Goal: Feedback & Contribution: Leave review/rating

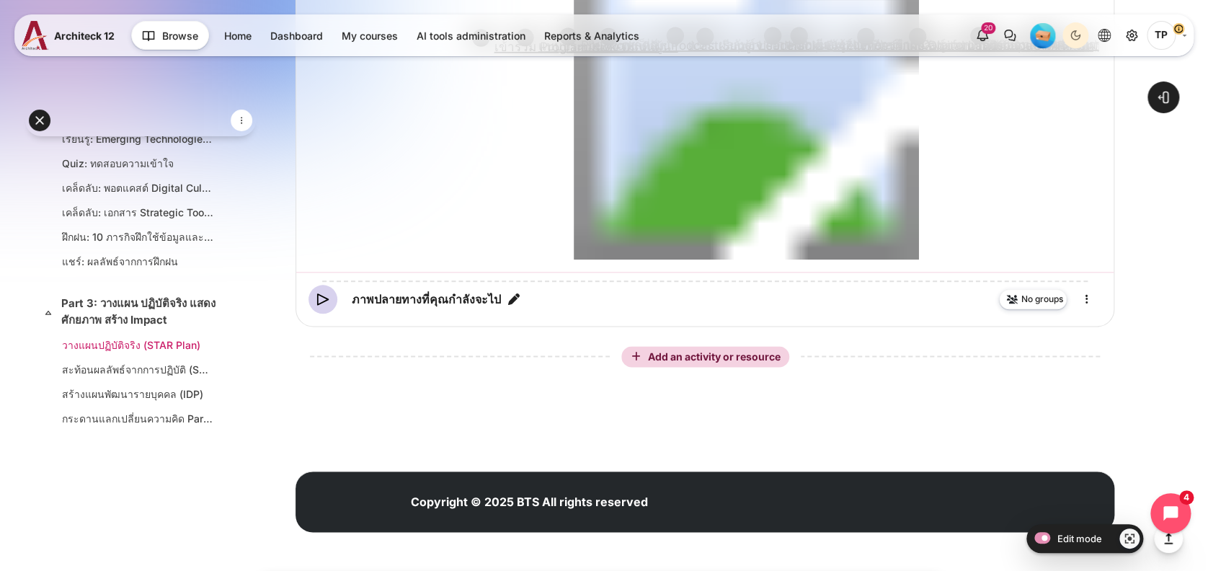
scroll to position [832, 0]
click at [115, 312] on link "Part 3: วางแผน ปฏิบัติจริง แสดงศักยภาพ สร้าง Impact" at bounding box center [139, 312] width 156 height 32
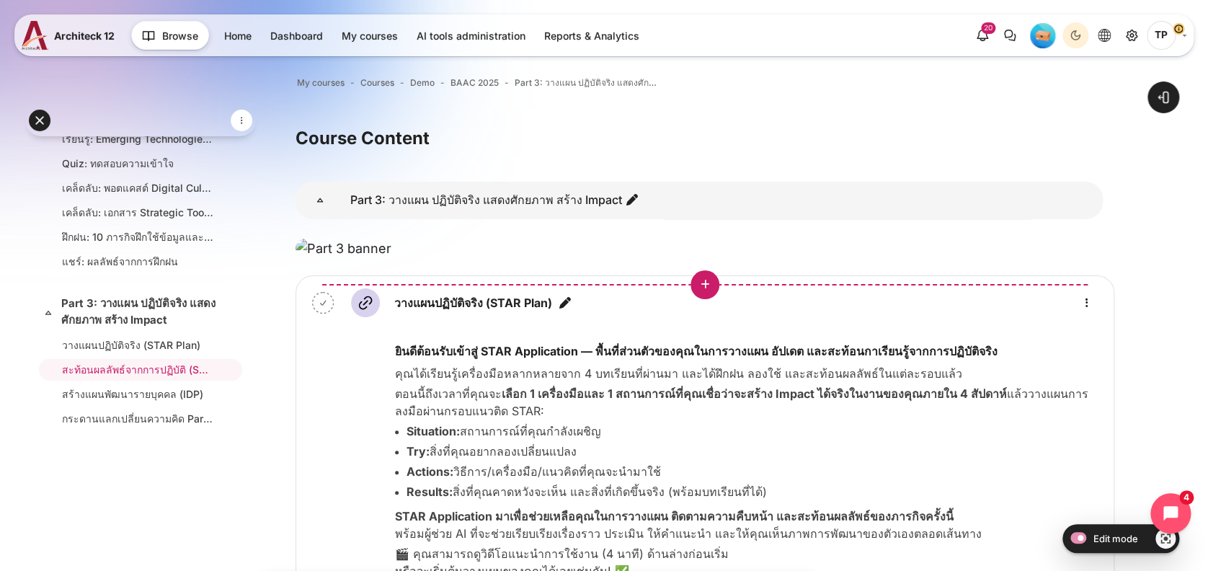
click at [712, 299] on button "Insert an activity or resource before 'วางแผนปฏิบัติจริง (STAR Plan)'" at bounding box center [705, 284] width 29 height 29
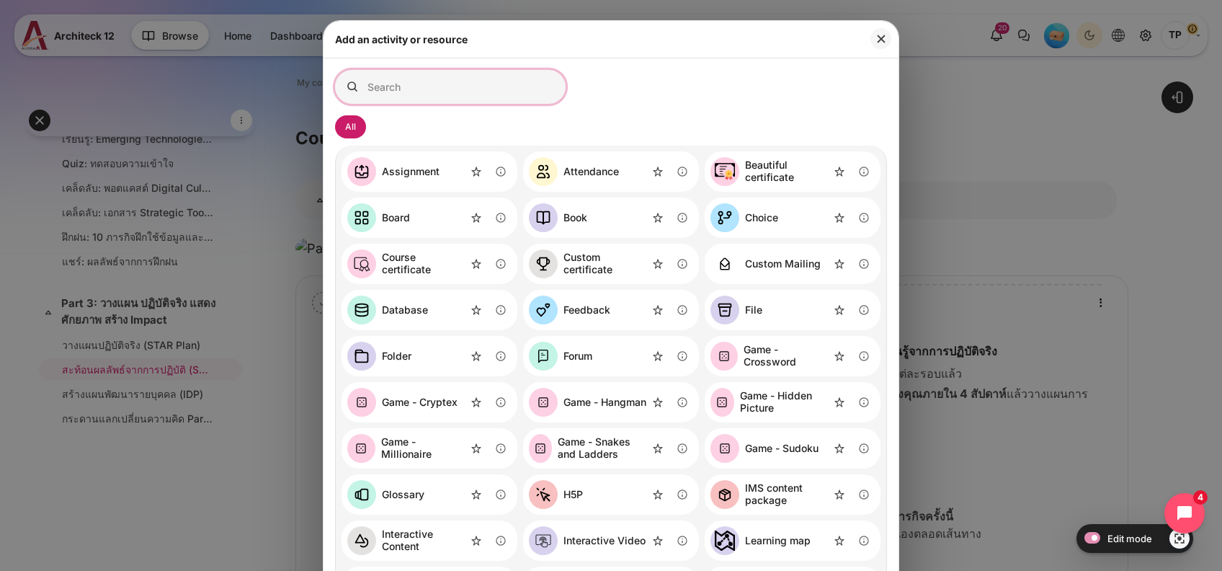
click at [424, 80] on input "Search for activities by name or description" at bounding box center [450, 87] width 231 height 34
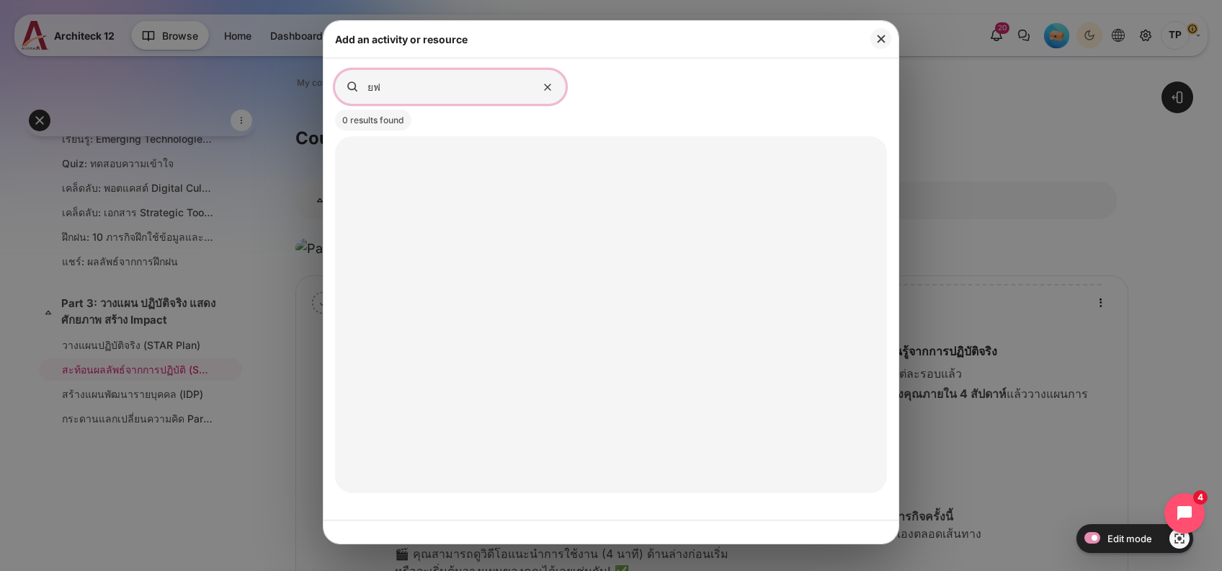
type input "ย"
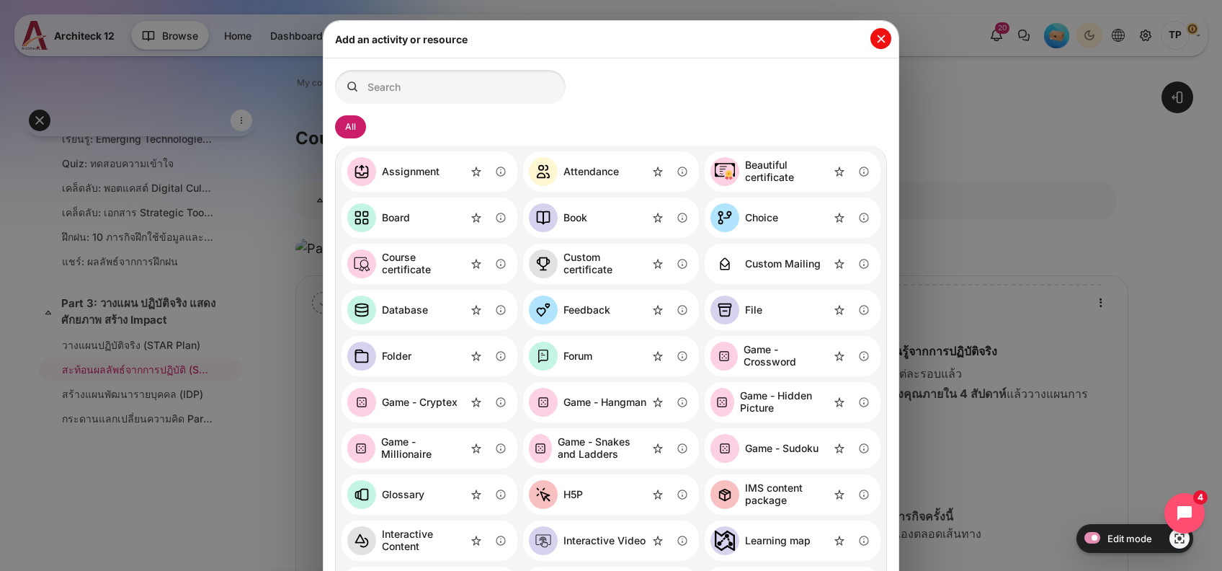
click at [882, 33] on button "Close" at bounding box center [881, 38] width 21 height 21
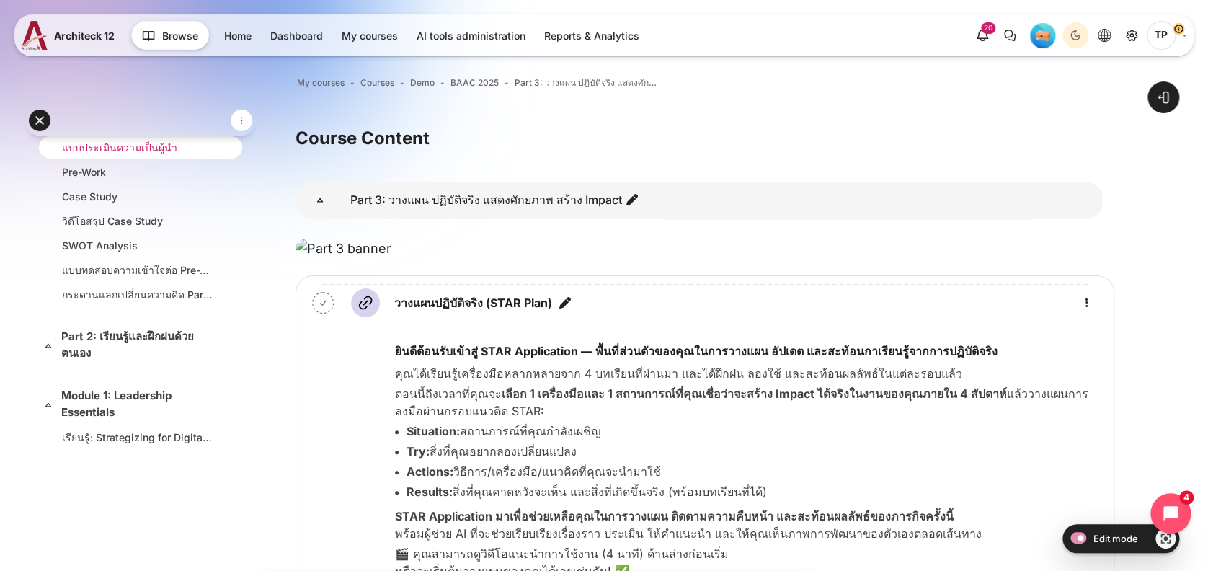
scroll to position [81, 0]
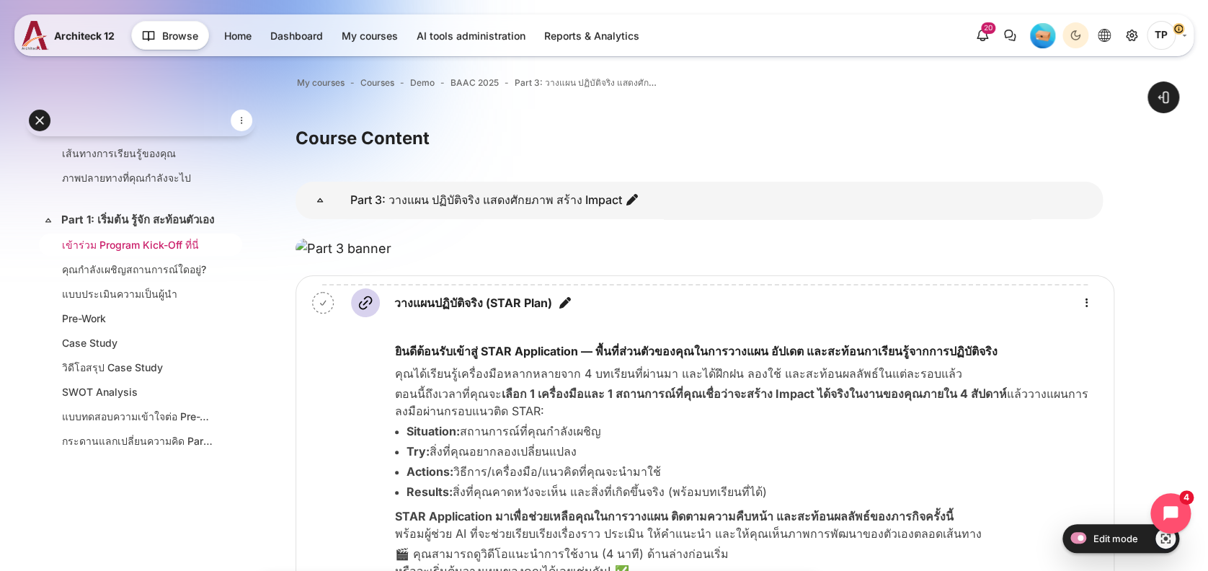
click at [115, 252] on link "เข้าร่วม Program Kick-Off ที่นี่" at bounding box center [137, 244] width 151 height 15
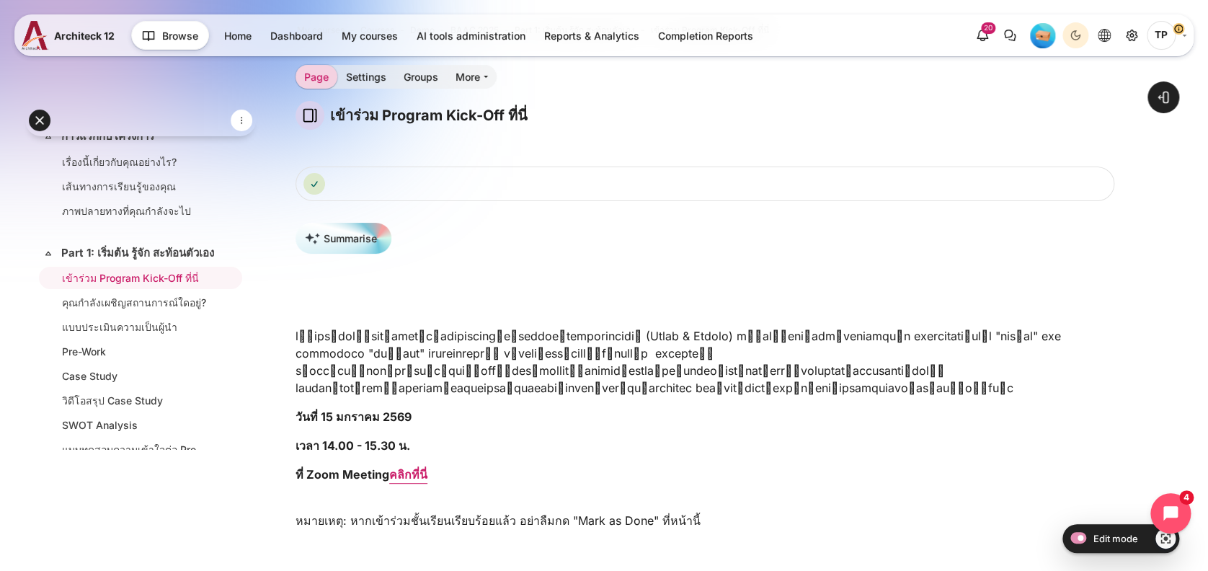
scroll to position [63, 0]
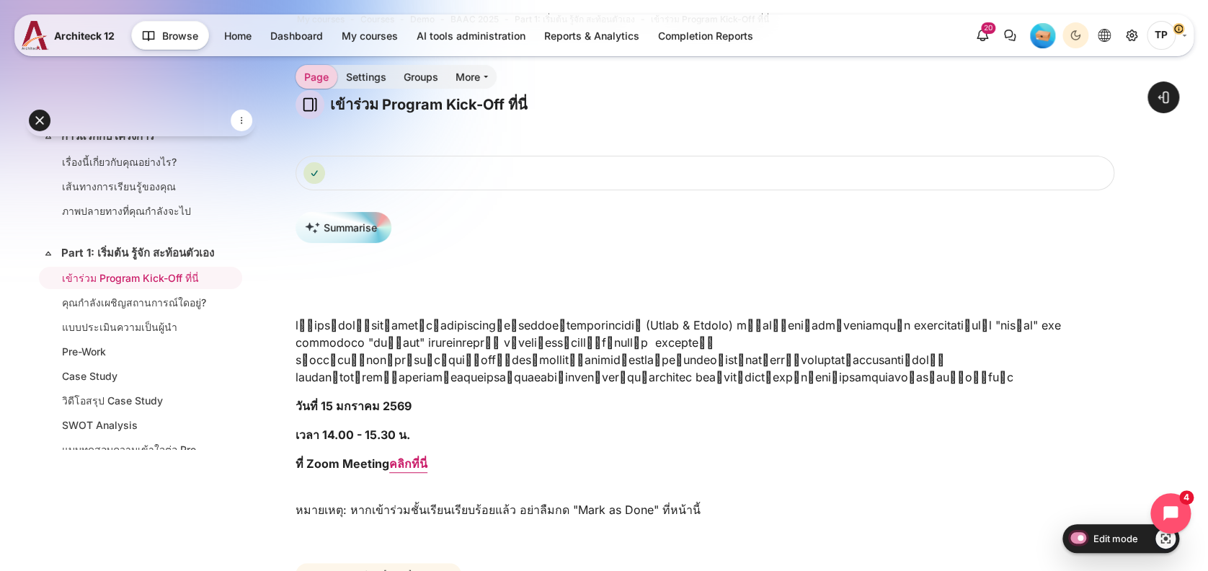
click at [1069, 543] on input "Edit mode" at bounding box center [1074, 537] width 25 height 14
checkbox input "false"
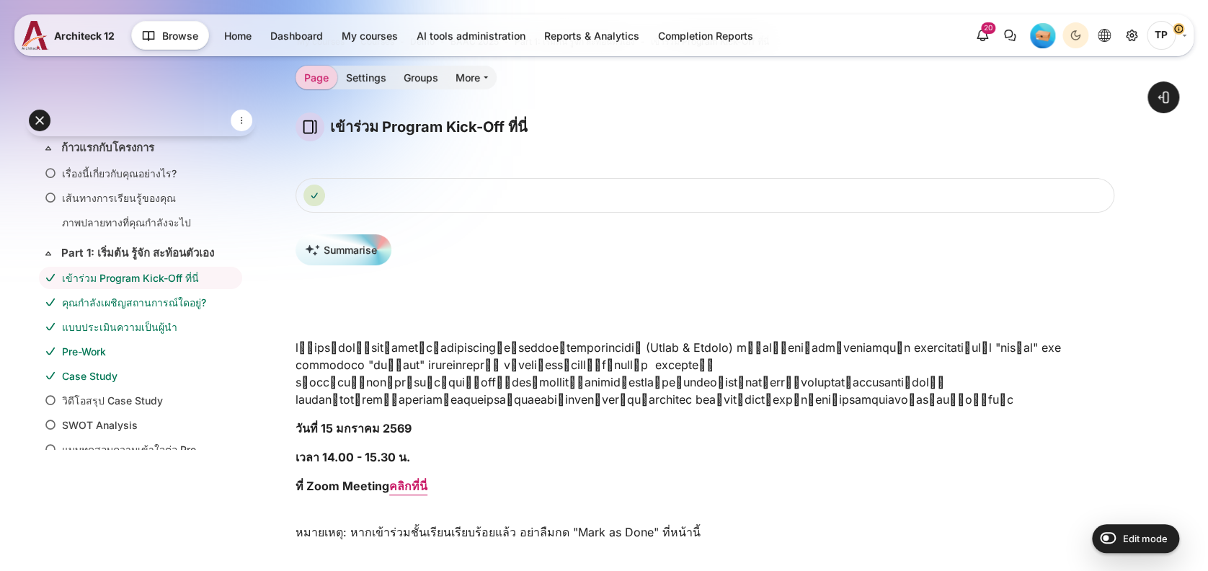
scroll to position [68, 0]
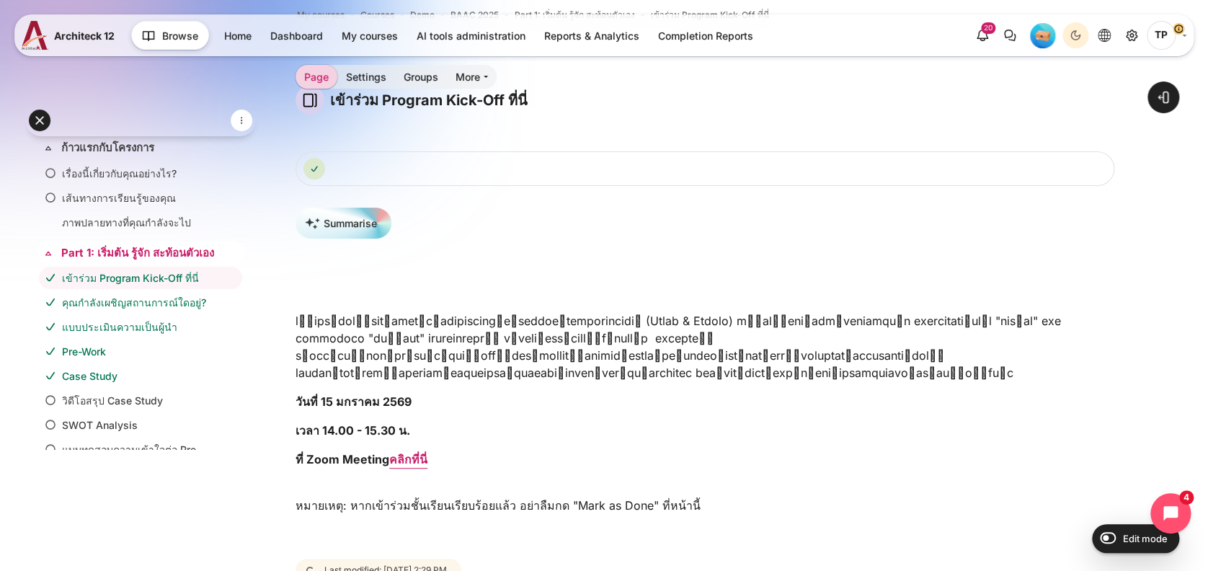
click at [85, 249] on link "Part 1: เริ่มต้น รู้จัก สะท้อนตัวเอง" at bounding box center [139, 253] width 156 height 17
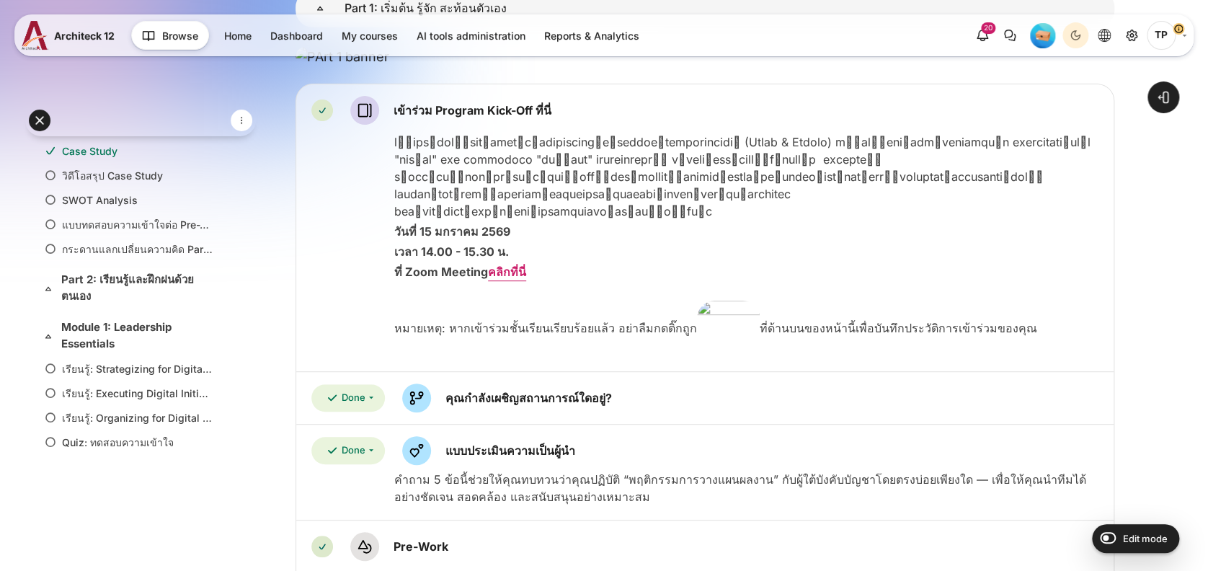
scroll to position [563, 0]
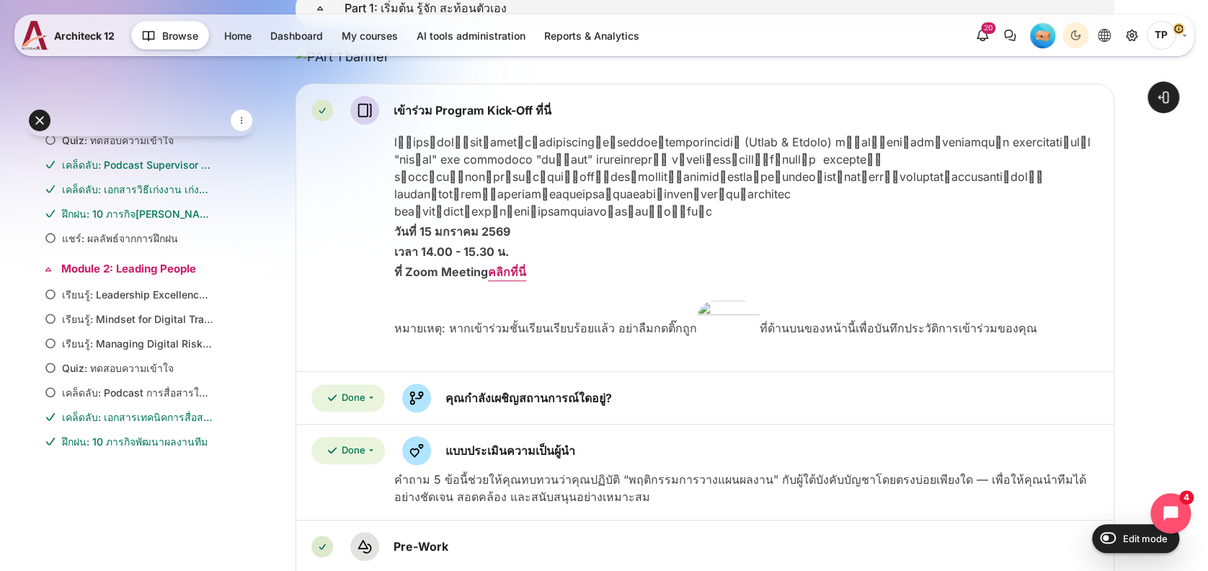
click at [126, 278] on link "Module 2: Leading People" at bounding box center [139, 269] width 156 height 17
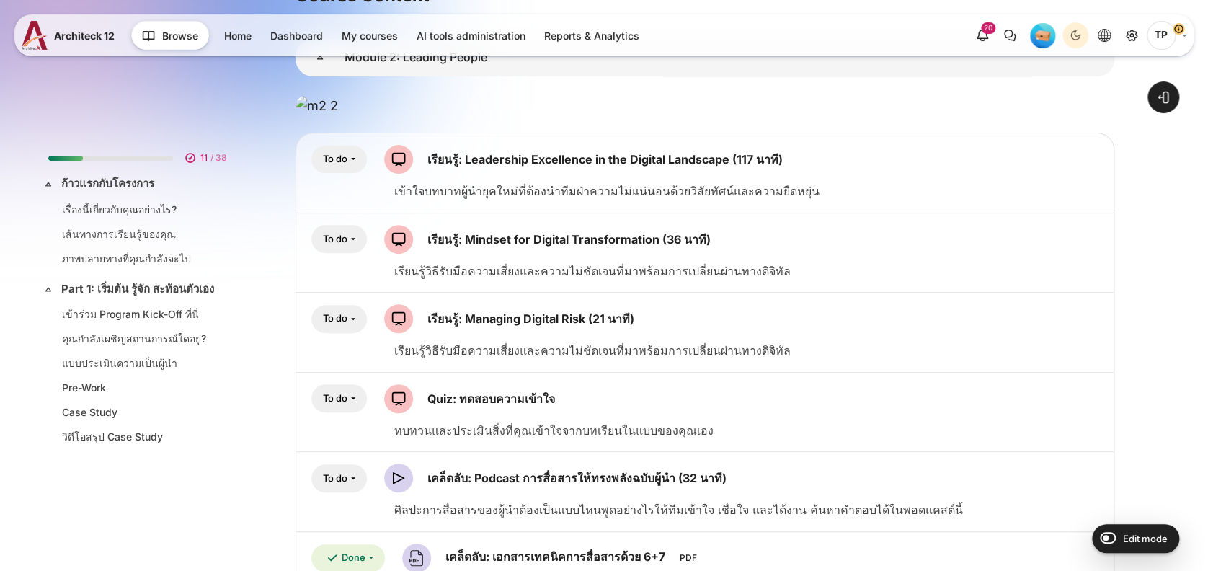
scroll to position [192, 0]
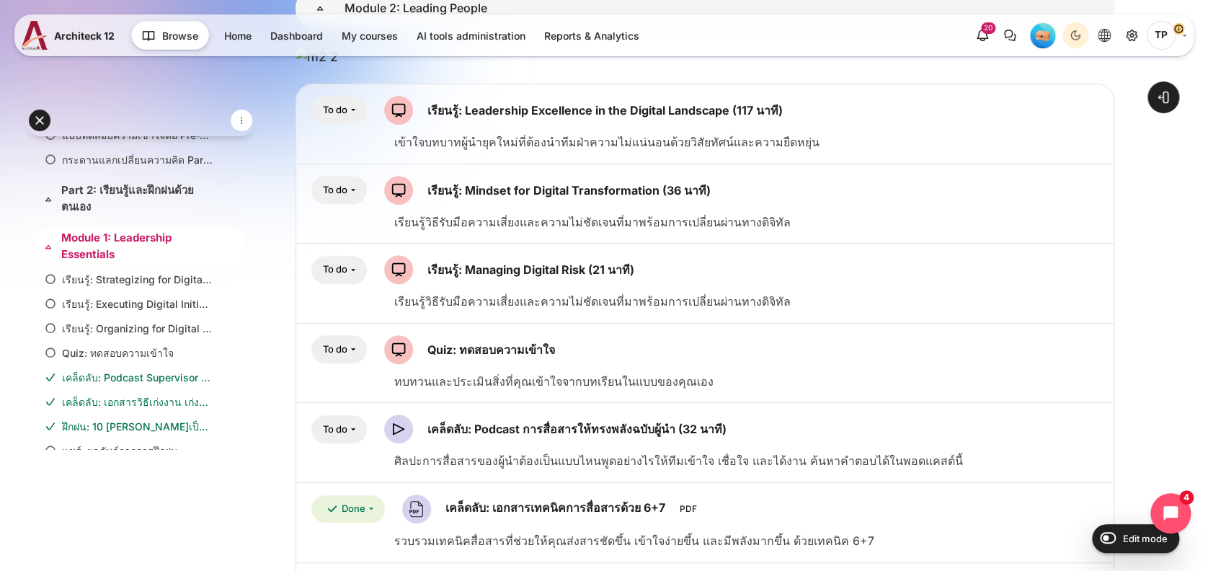
click at [107, 259] on link "Module 1: Leadership Essentials" at bounding box center [139, 246] width 156 height 32
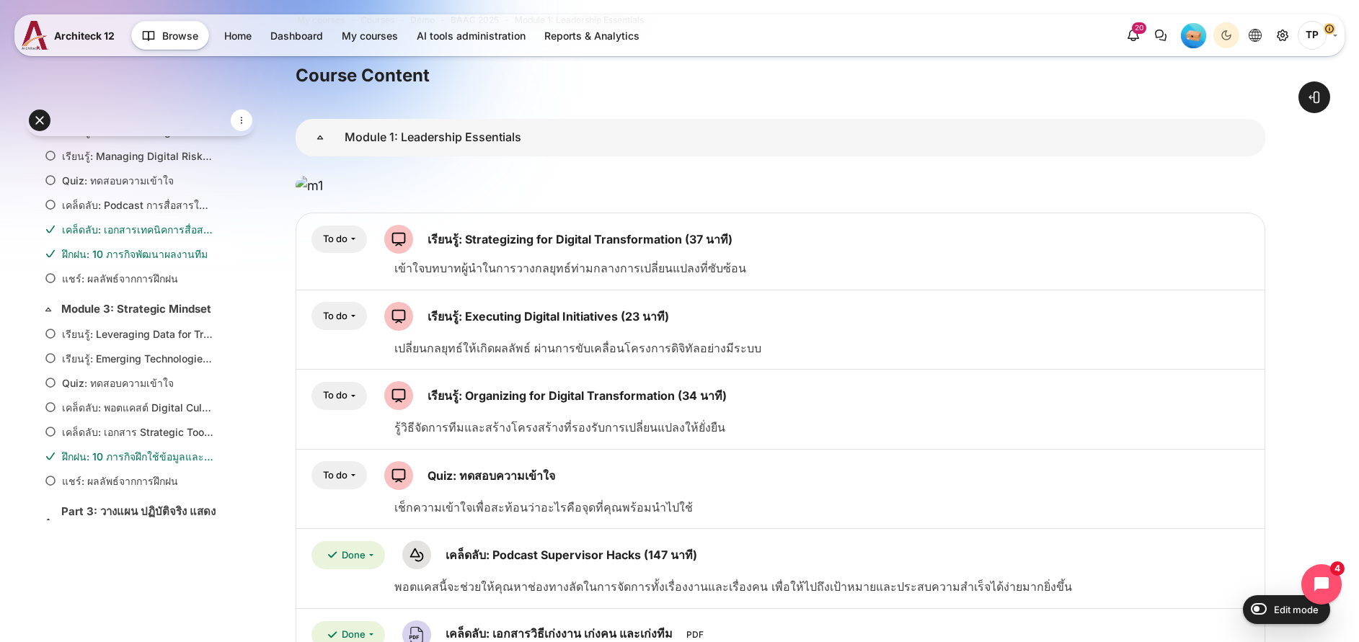
scroll to position [798, 0]
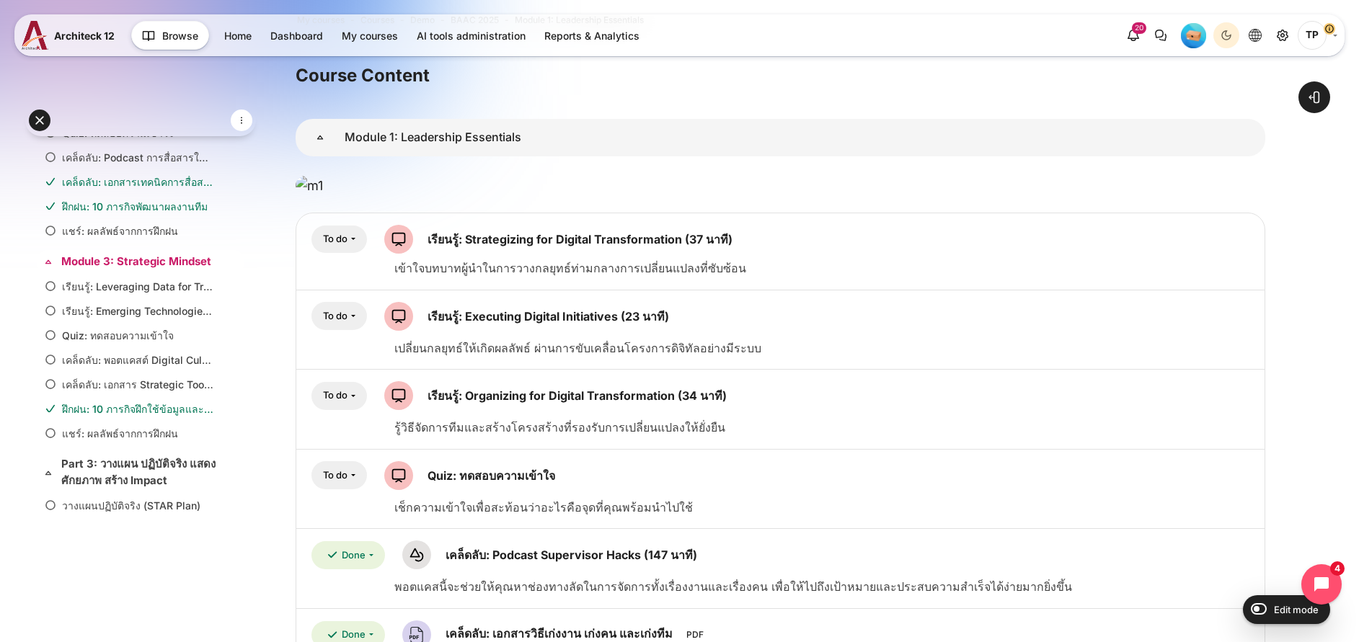
click at [99, 270] on link "Module 3: Strategic Mindset" at bounding box center [139, 262] width 156 height 17
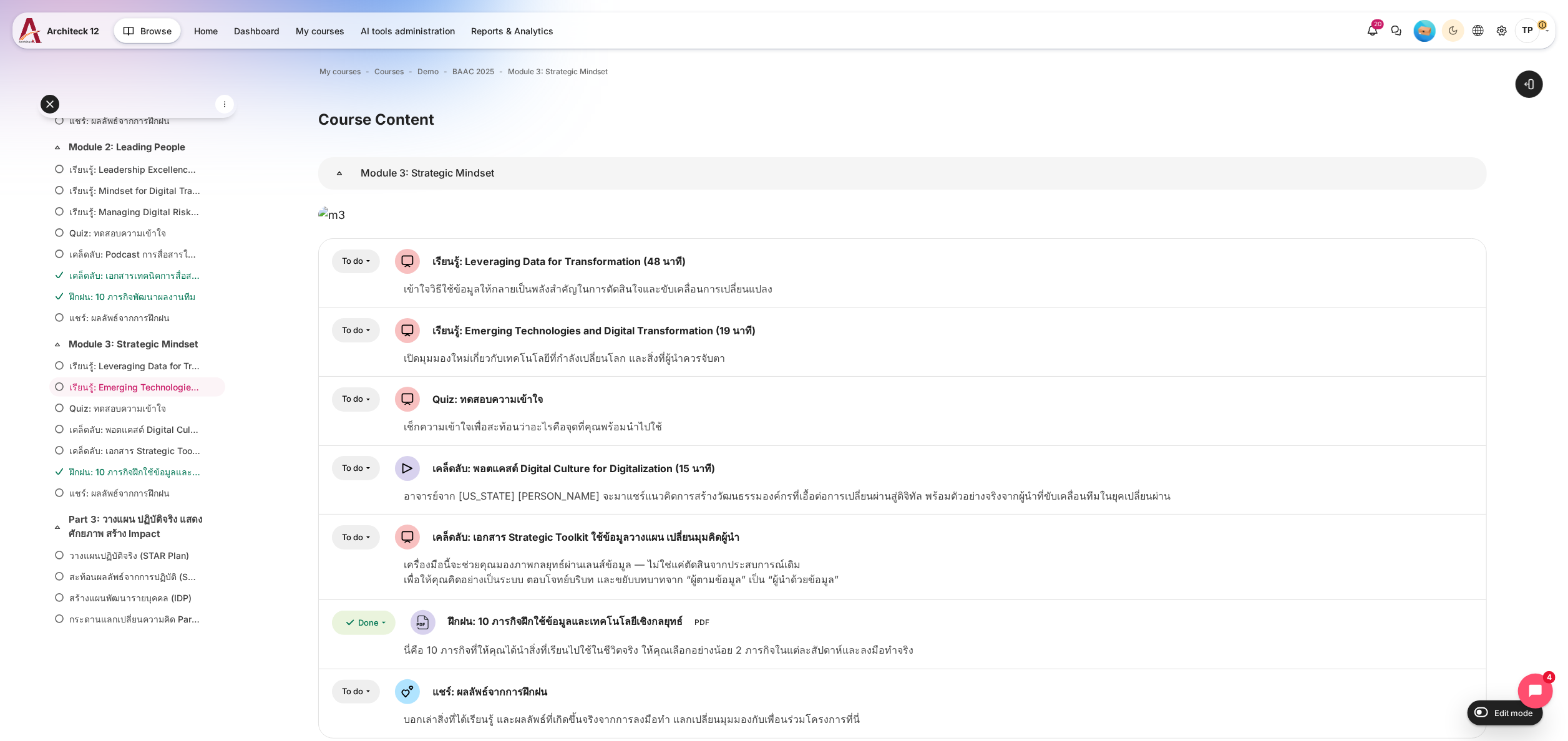
click at [1176, 556] on form "Edit mode" at bounding box center [1505, 712] width 75 height 25
click at [1176, 556] on input "Edit mode" at bounding box center [1478, 712] width 22 height 12
checkbox input "true"
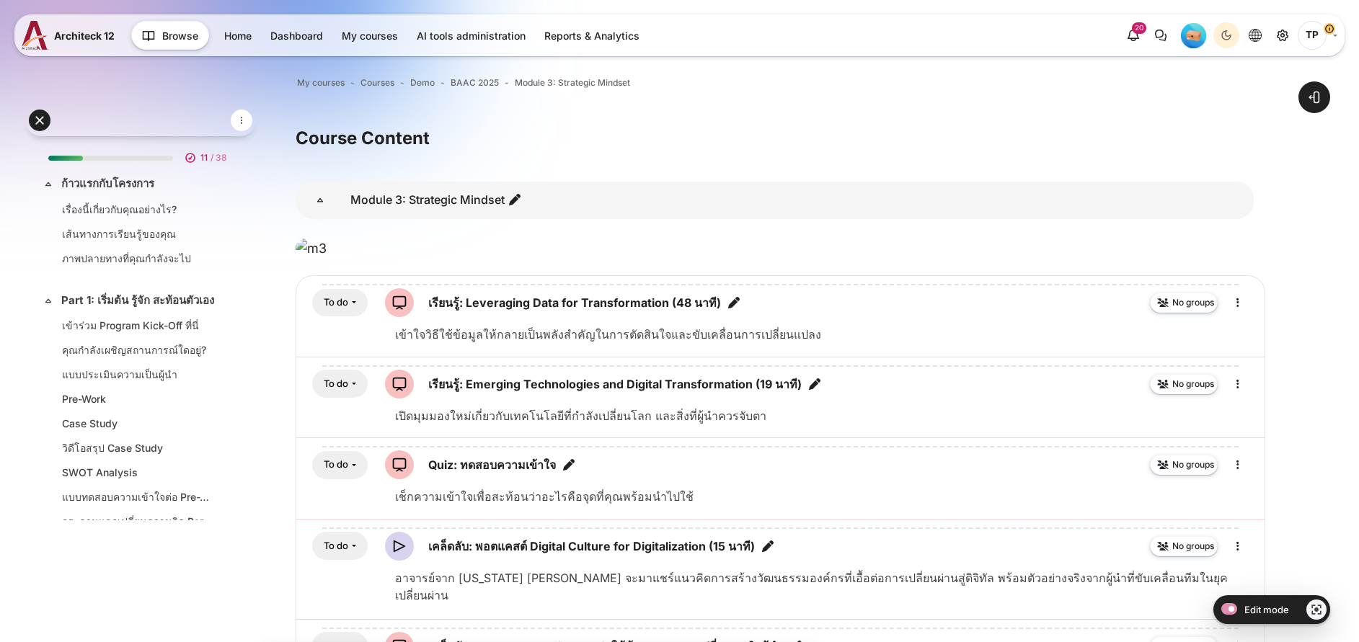
scroll to position [928, 0]
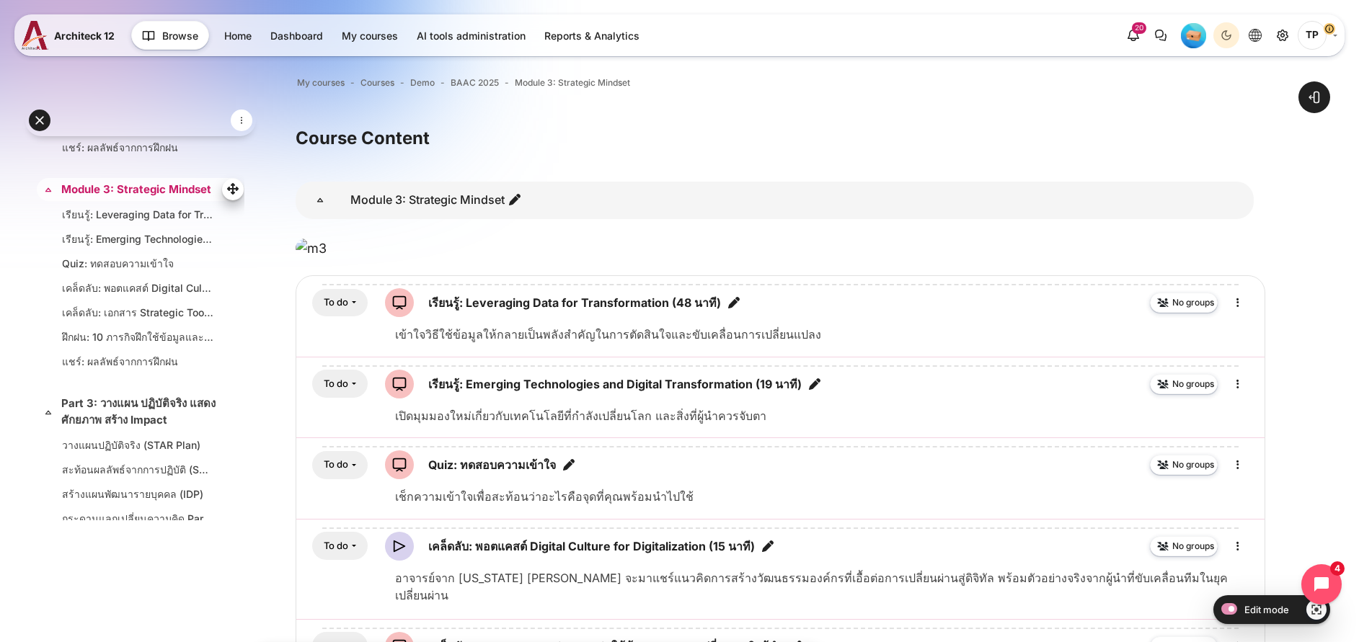
click at [81, 198] on link "Module 3: Strategic Mindset" at bounding box center [139, 190] width 156 height 17
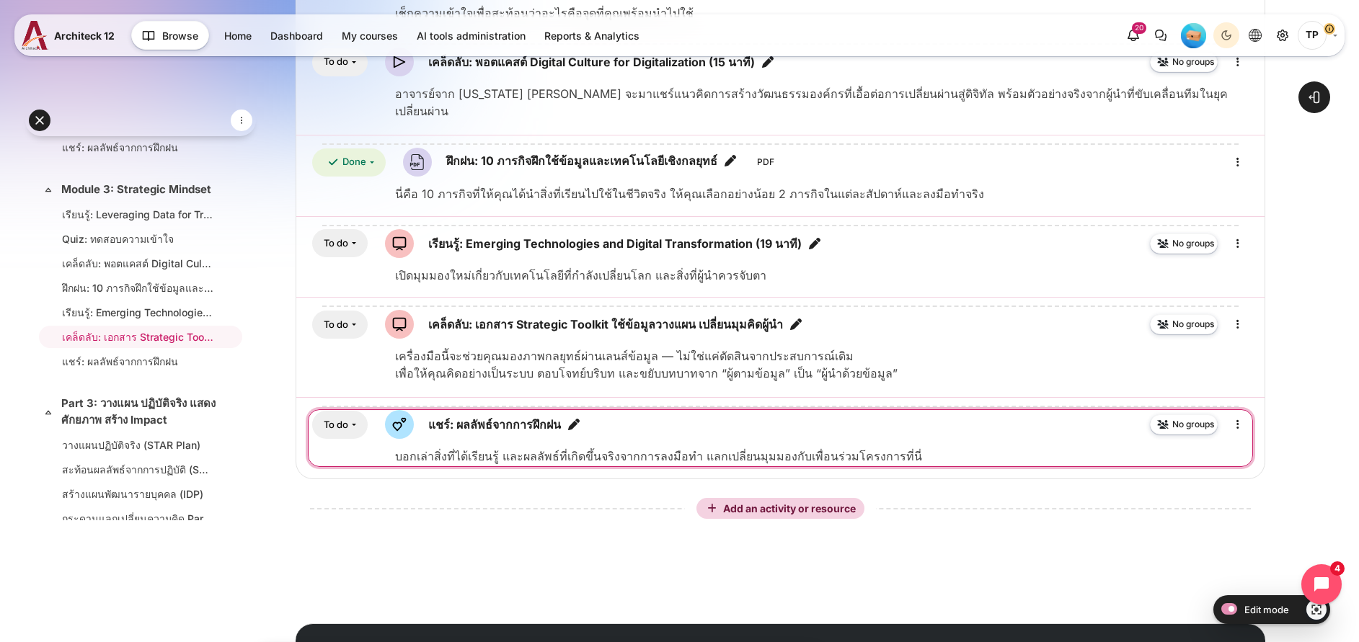
scroll to position [432, 0]
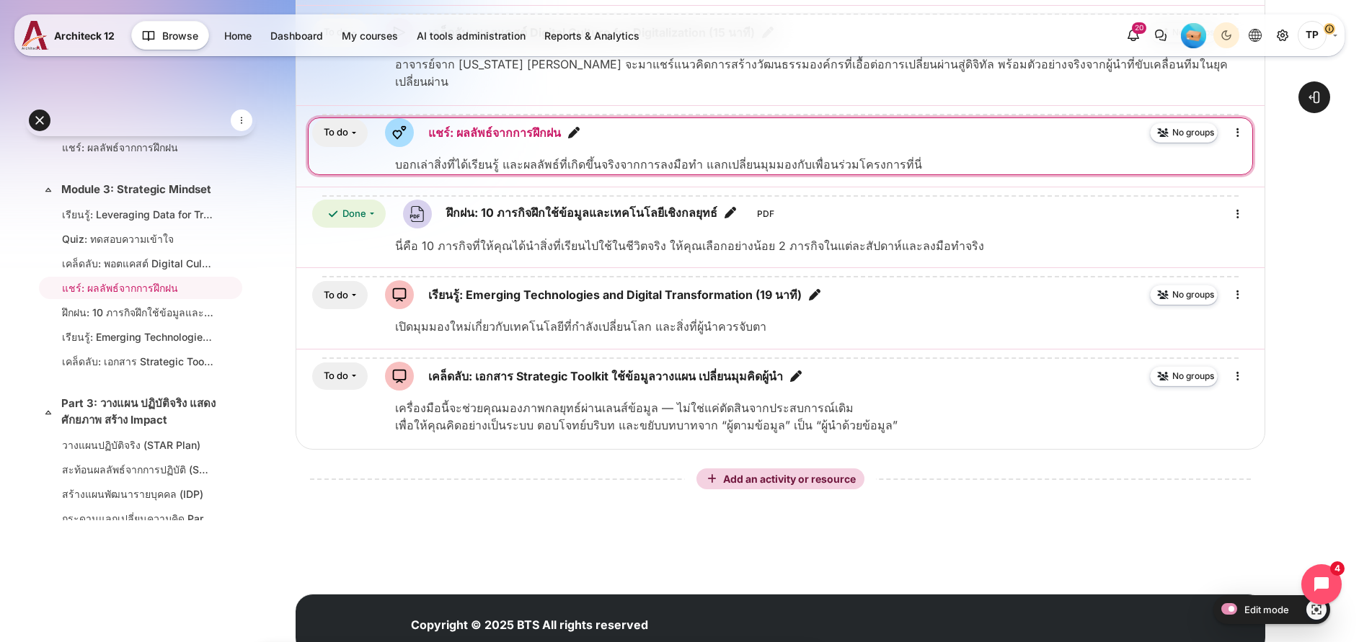
click at [561, 141] on link "แชร์: ผลลัพธ์จากการฝึกฝน Feedback" at bounding box center [494, 132] width 133 height 17
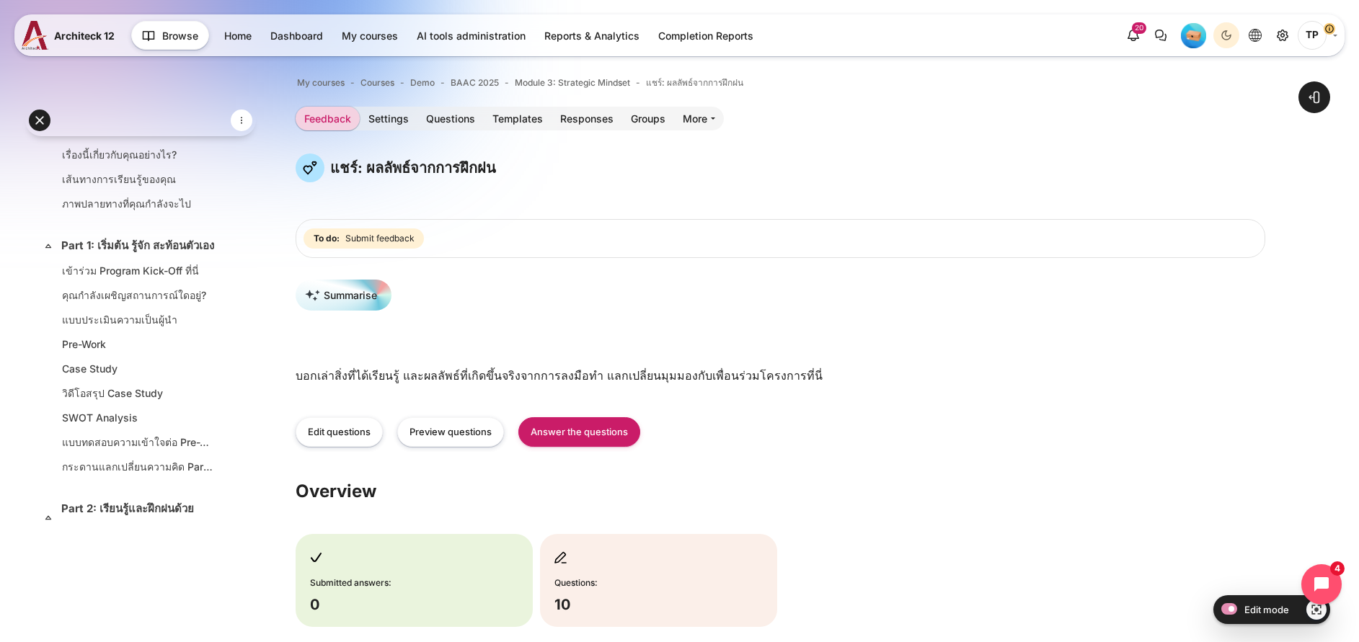
scroll to position [487, 0]
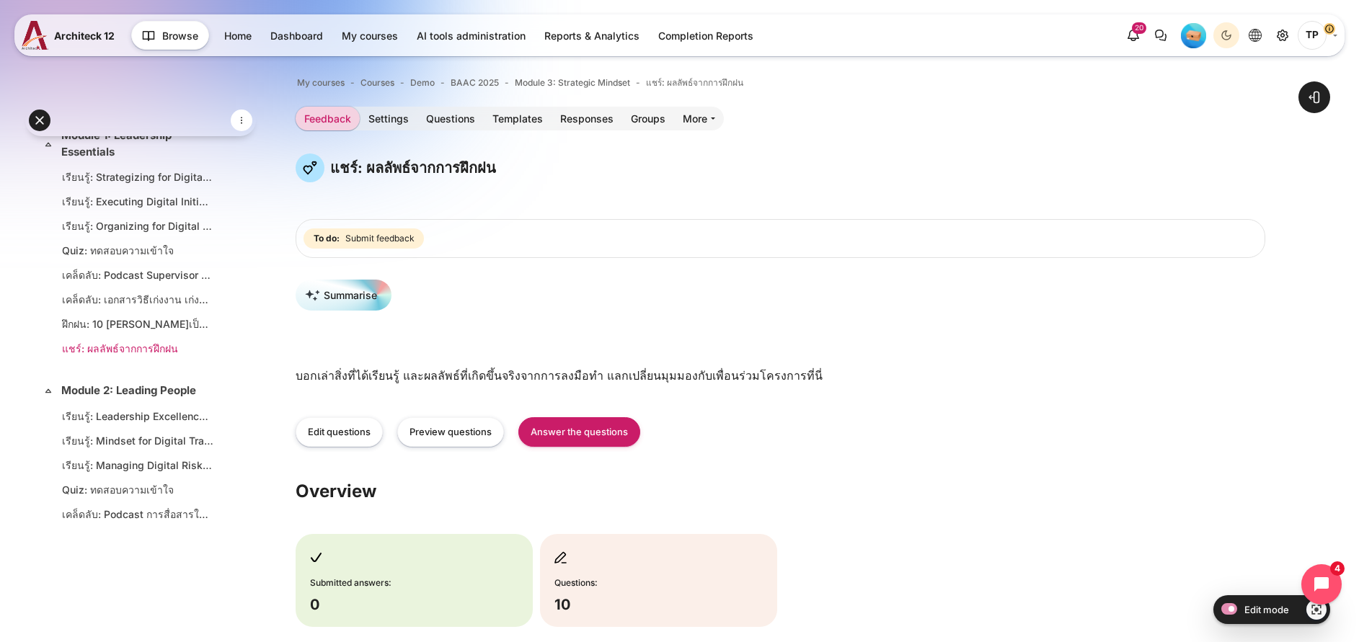
click at [102, 356] on link "แชร์: ผลลัพธ์จากการฝึกฝน" at bounding box center [137, 348] width 151 height 15
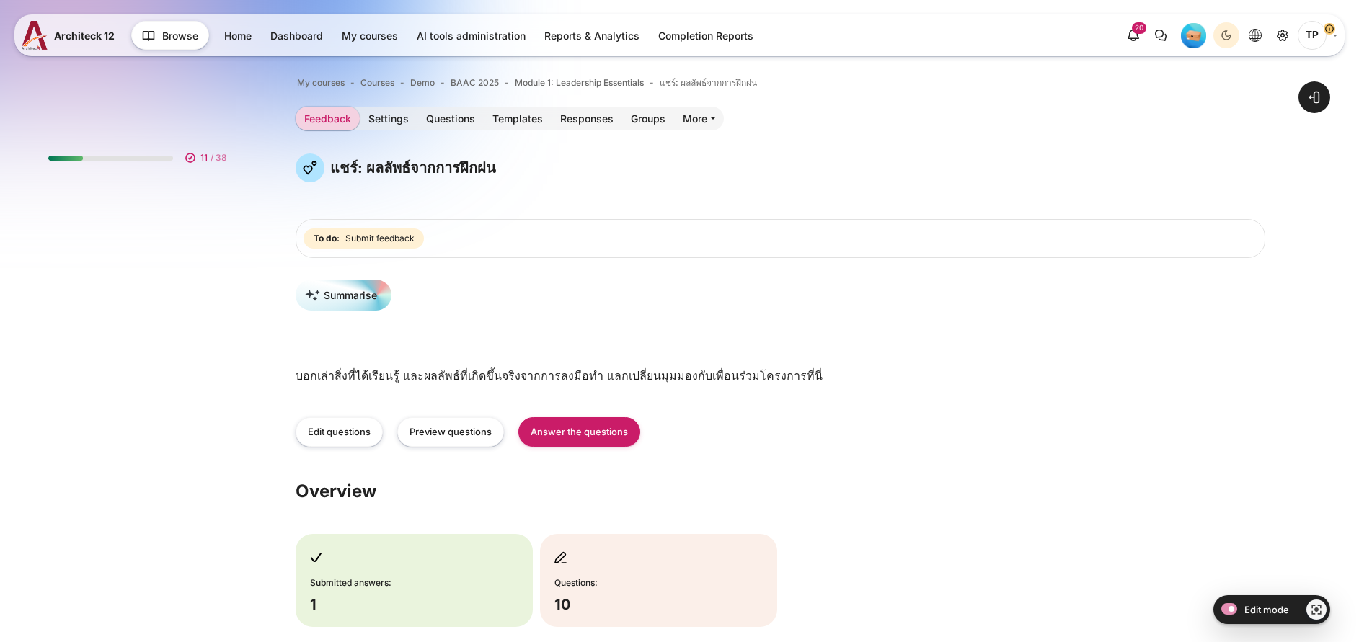
scroll to position [524, 0]
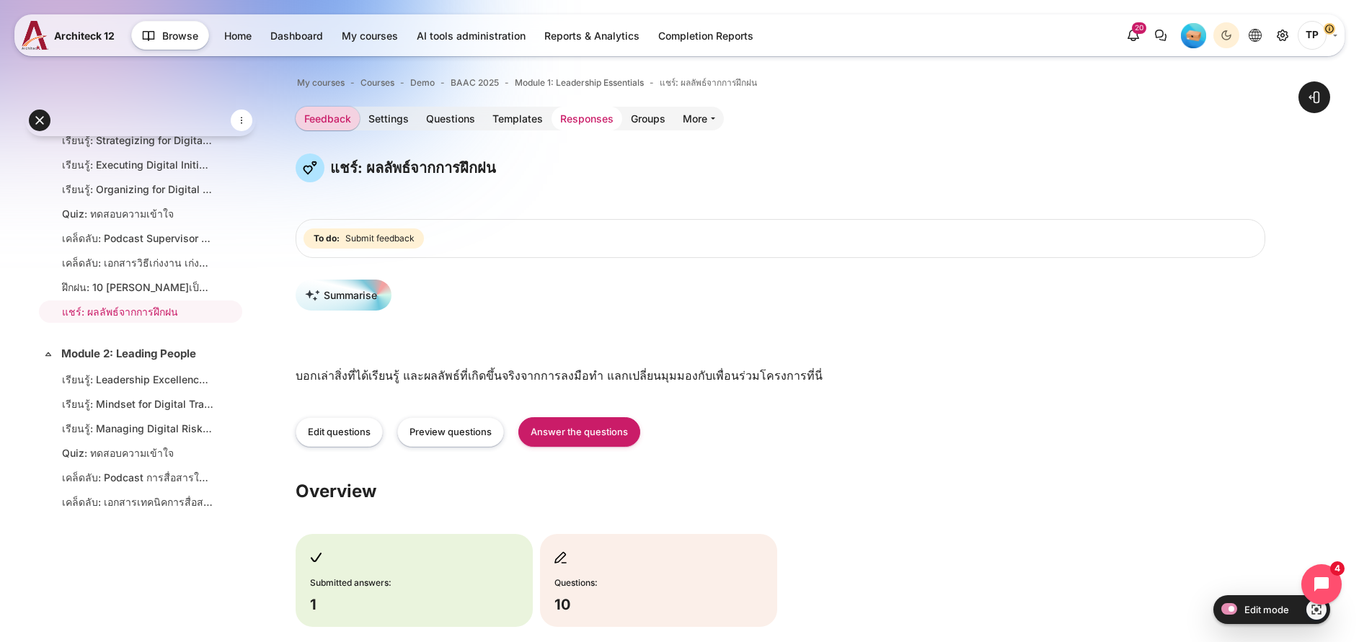
click at [622, 118] on link "Responses" at bounding box center [586, 119] width 71 height 24
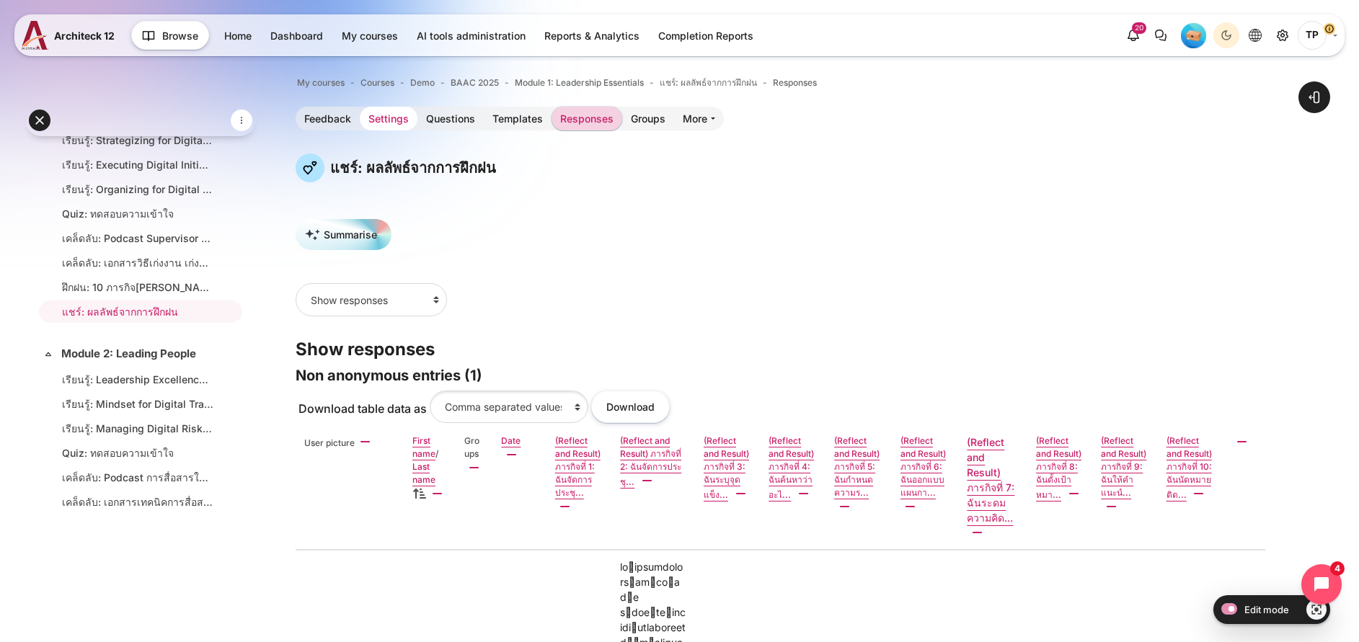
click at [417, 119] on link "Settings" at bounding box center [389, 119] width 58 height 24
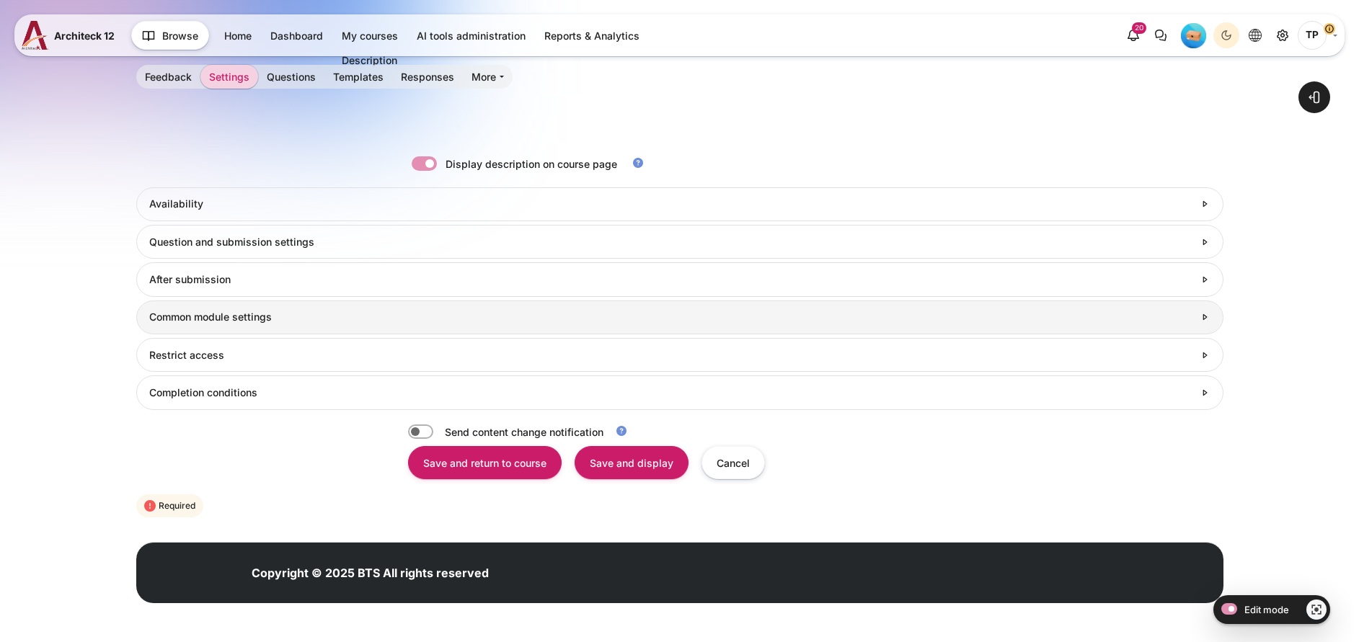
click at [181, 311] on form "Collapse all Expand all General Name แชร์: ผลลัพธ์จากการฝึกฝน Description <p></…" at bounding box center [679, 184] width 1087 height 674
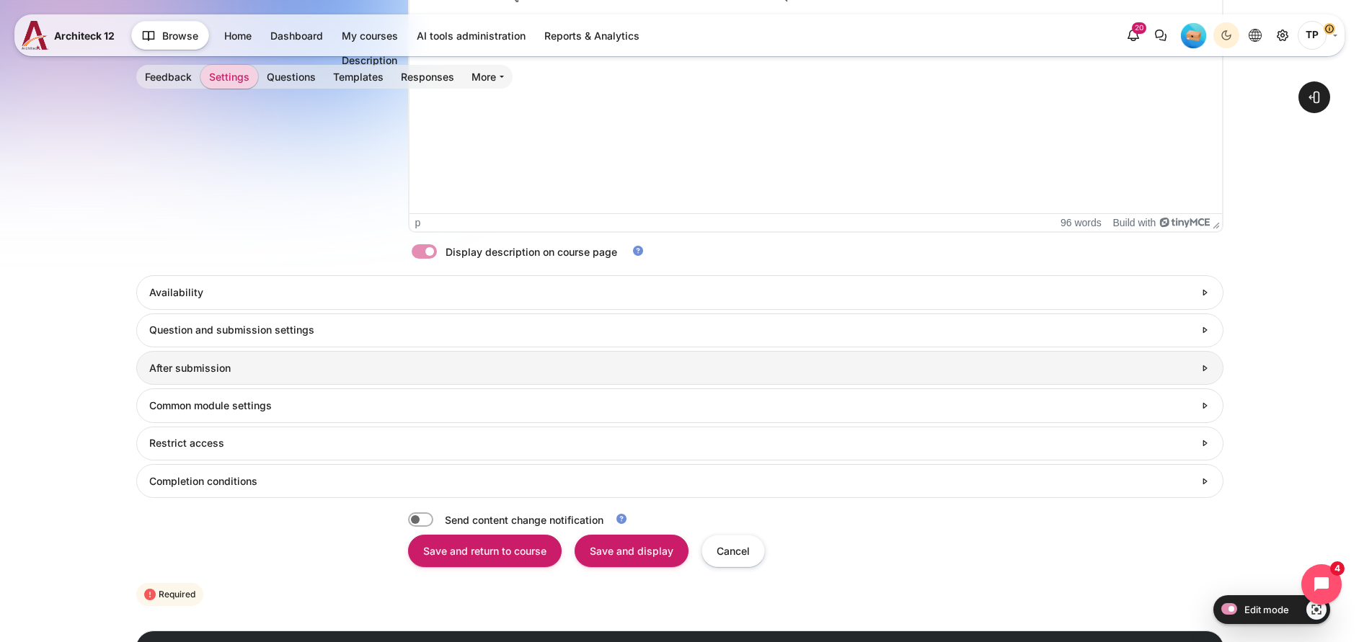
click at [206, 355] on link "After submission" at bounding box center [679, 368] width 1087 height 34
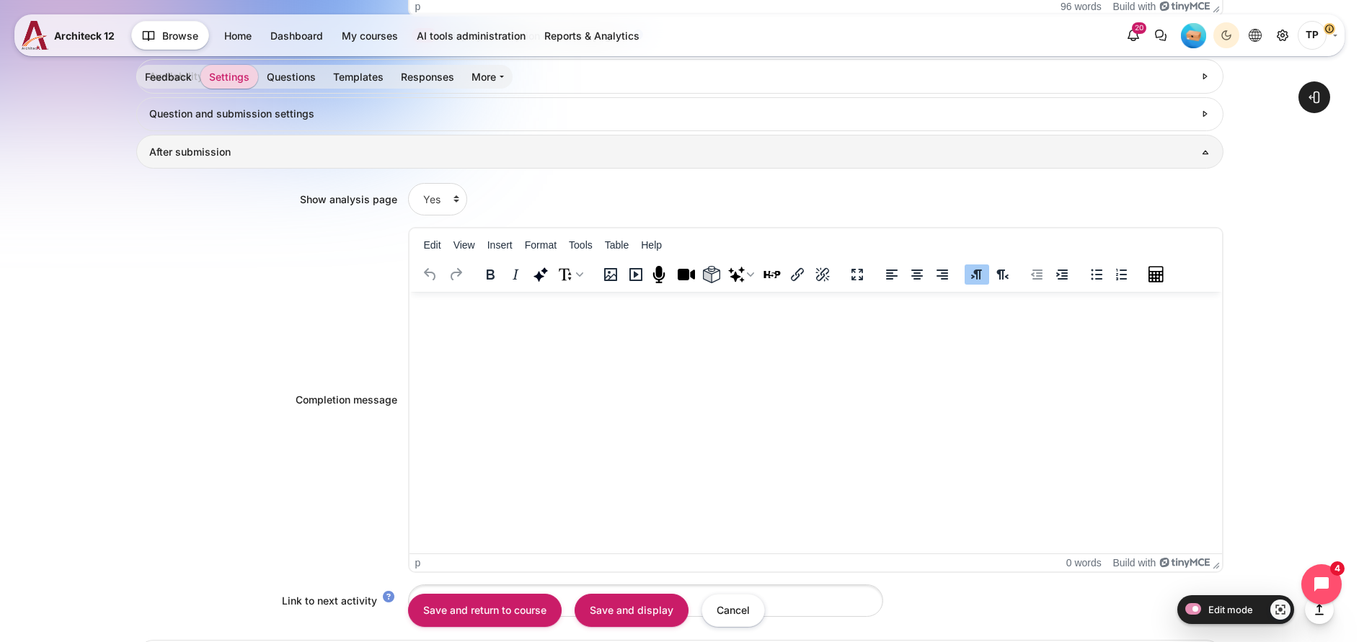
scroll to position [876, 0]
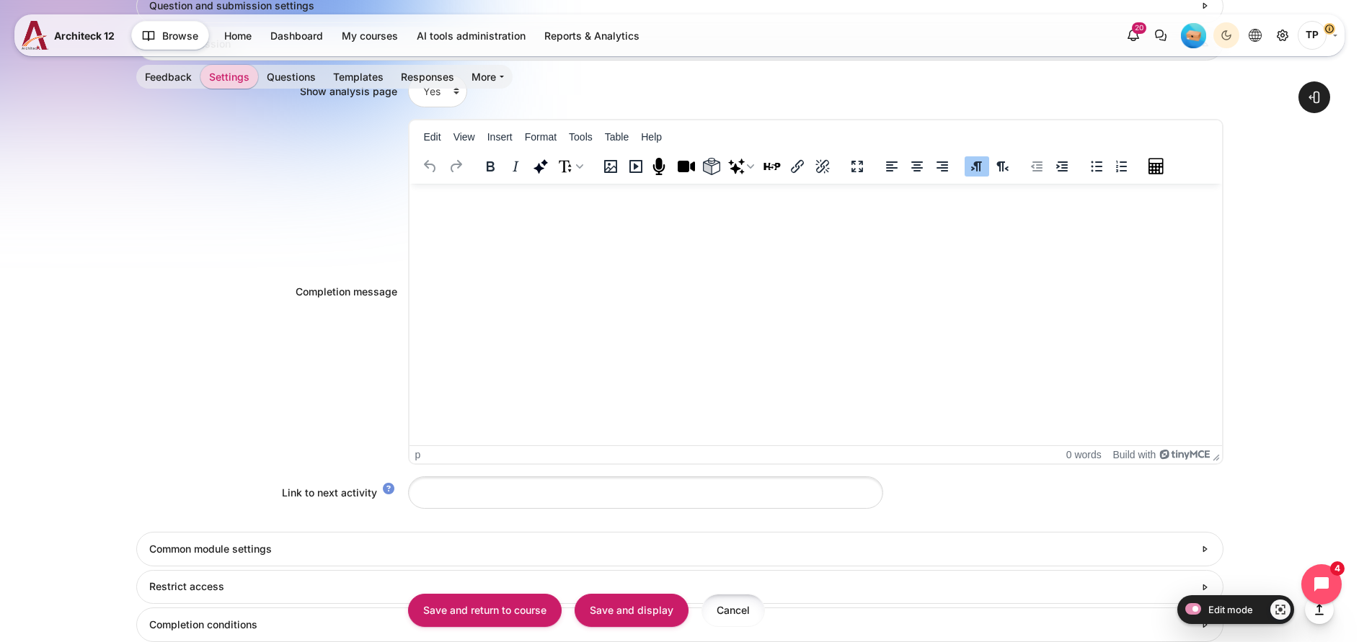
click at [745, 610] on input "Cancel" at bounding box center [732, 610] width 63 height 32
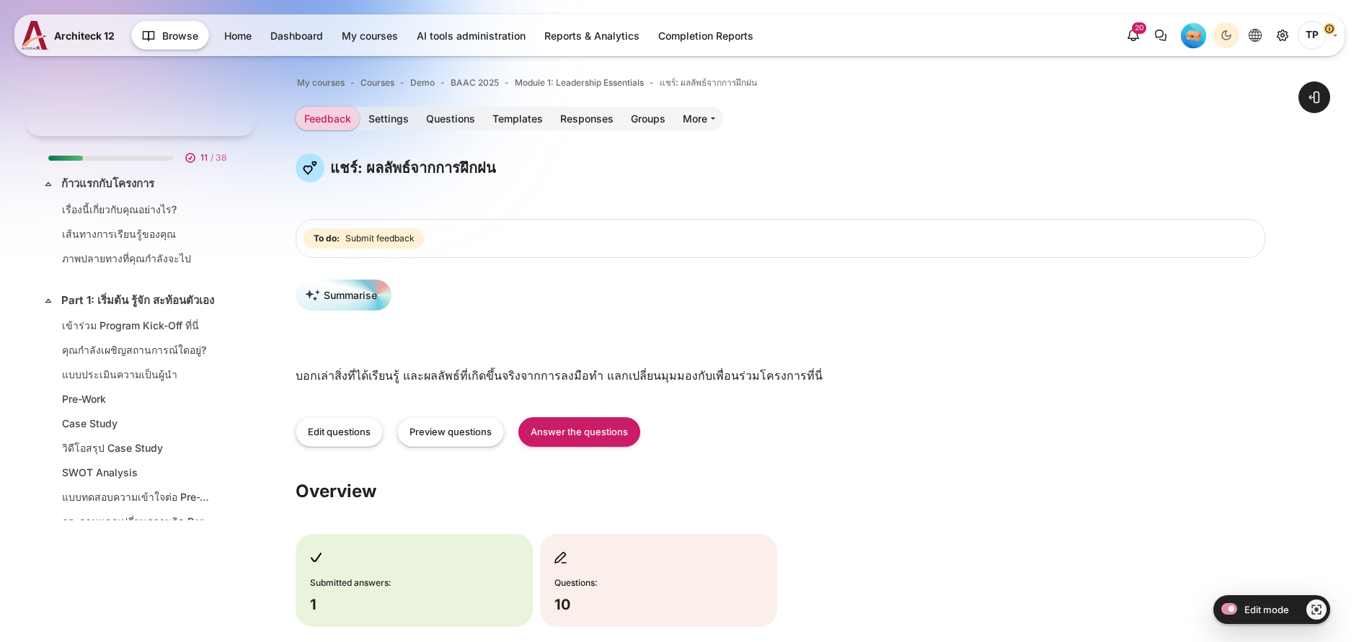
scroll to position [524, 0]
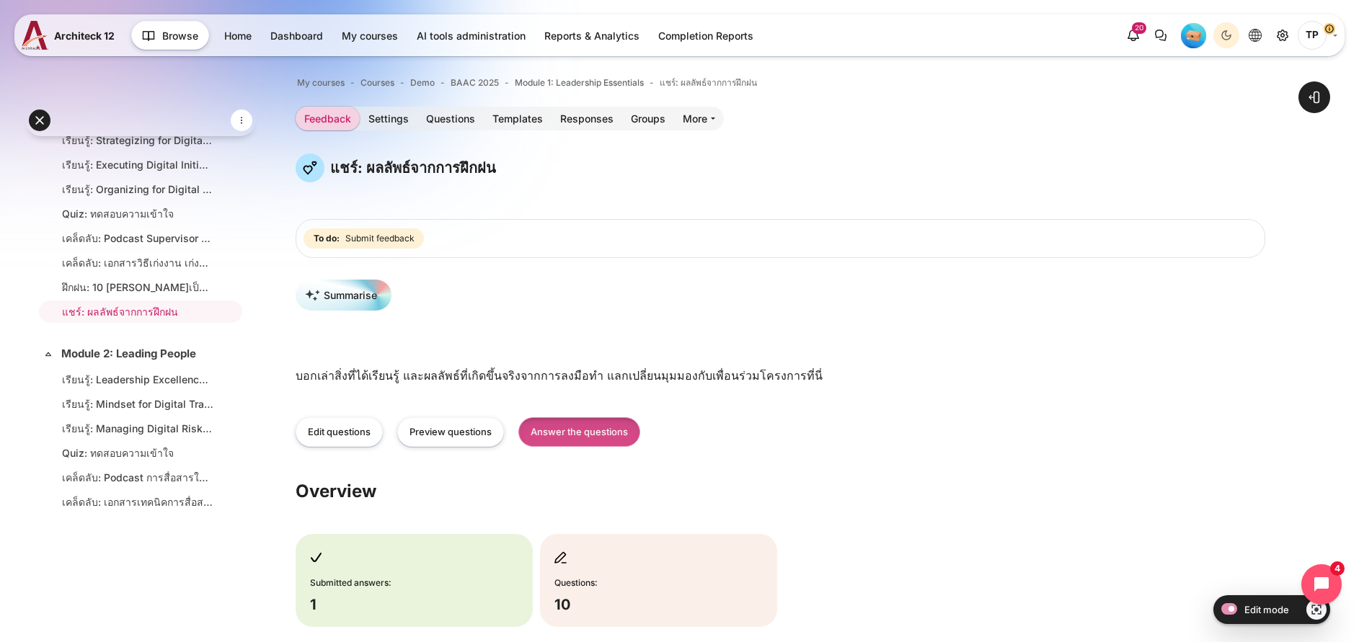
click at [640, 435] on link "Answer the questions" at bounding box center [579, 432] width 122 height 30
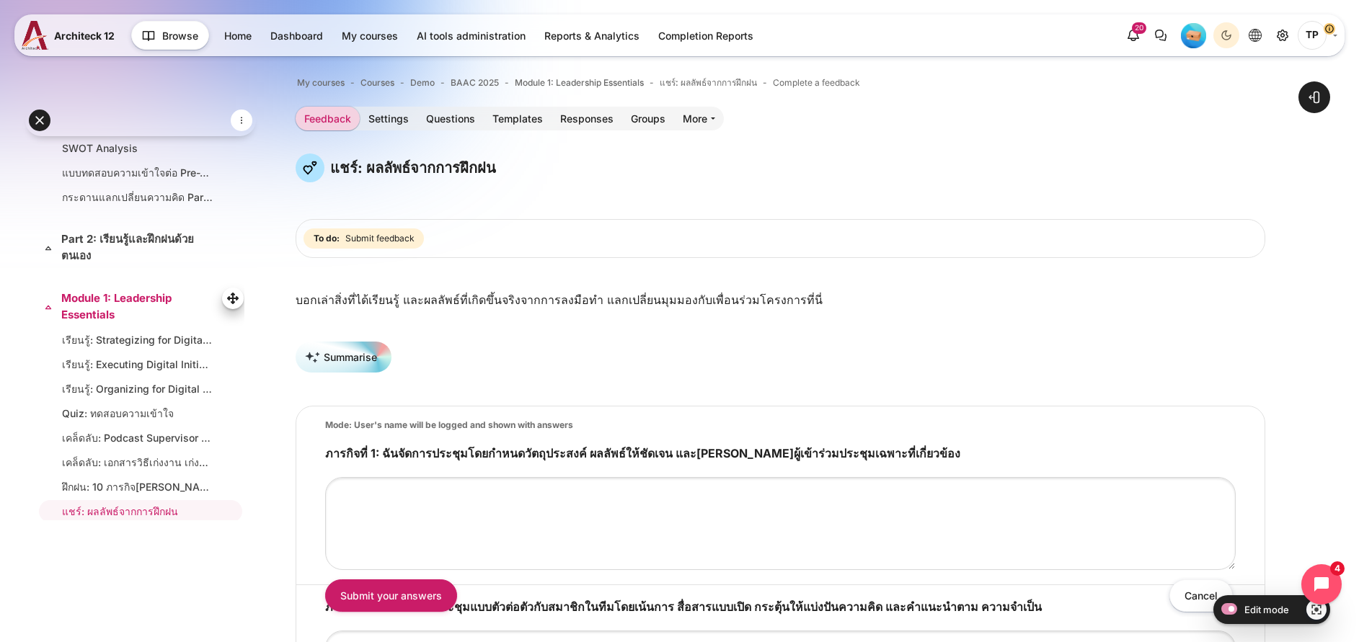
click at [104, 314] on link "Module 1: Leadership Essentials" at bounding box center [139, 306] width 156 height 32
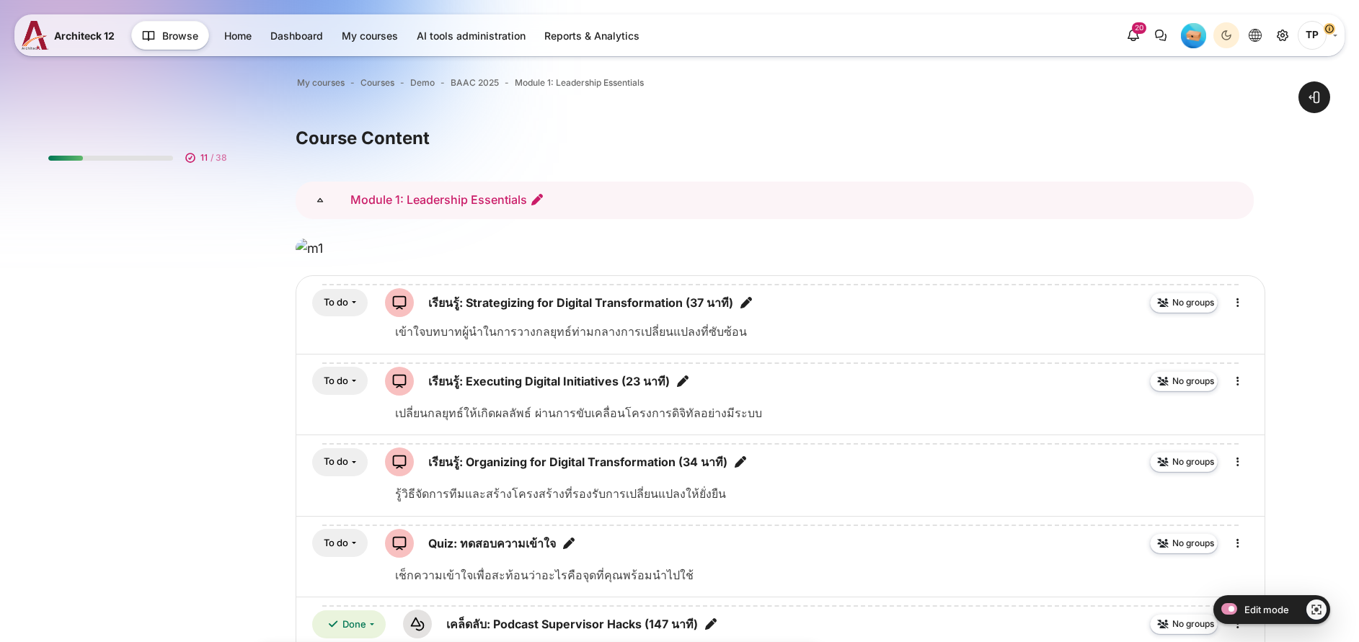
drag, startPoint x: 0, startPoint y: 0, endPoint x: 614, endPoint y: 195, distance: 644.4
click at [544, 195] on icon "Edit section name" at bounding box center [537, 199] width 14 height 14
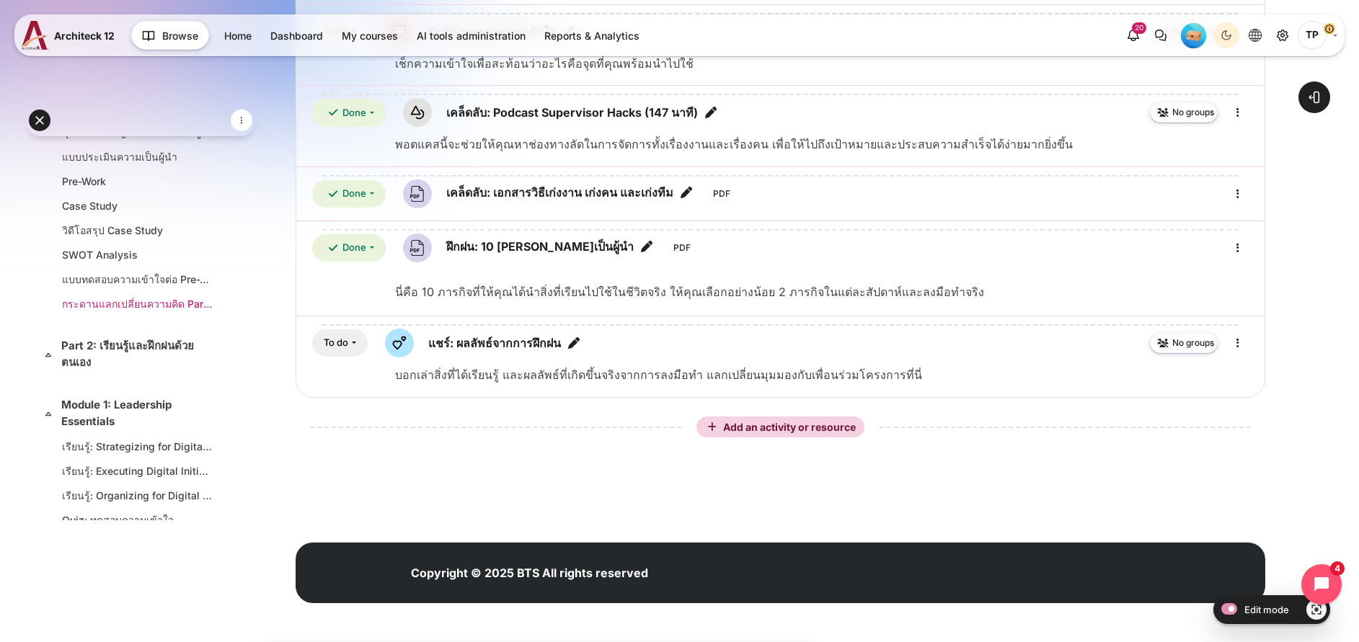
scroll to position [1, 0]
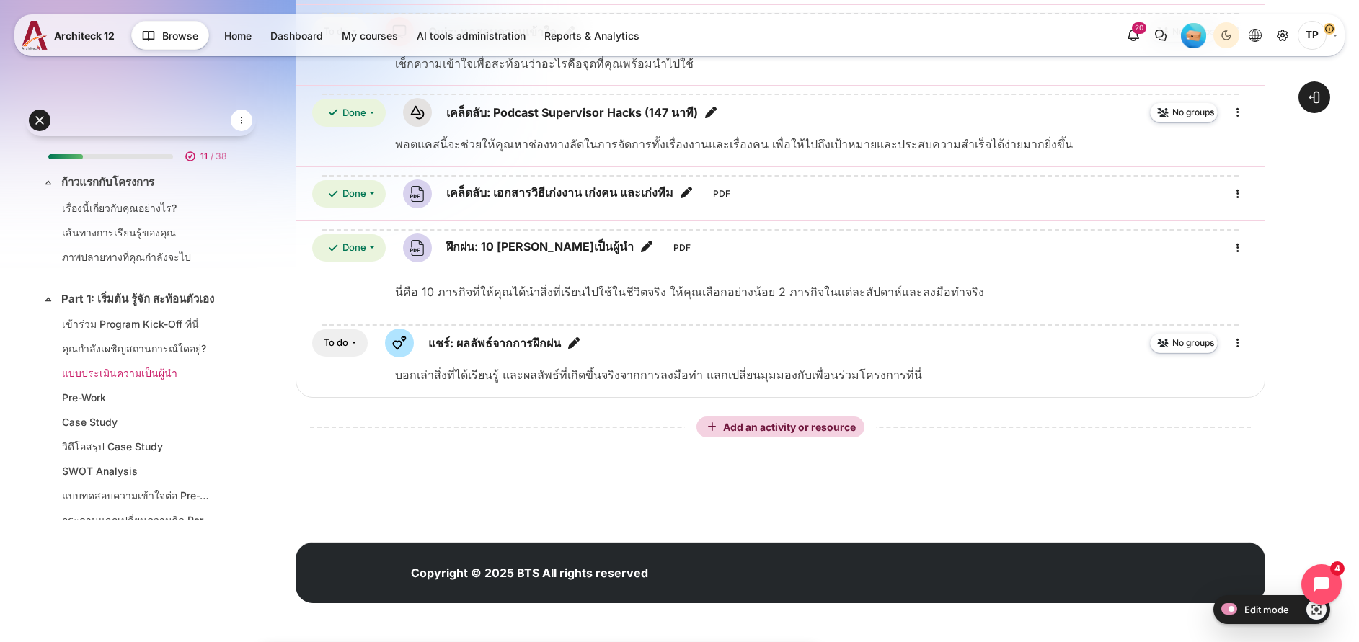
click at [120, 381] on link "แบบประเมินความเป็นผู้นำ" at bounding box center [137, 372] width 151 height 15
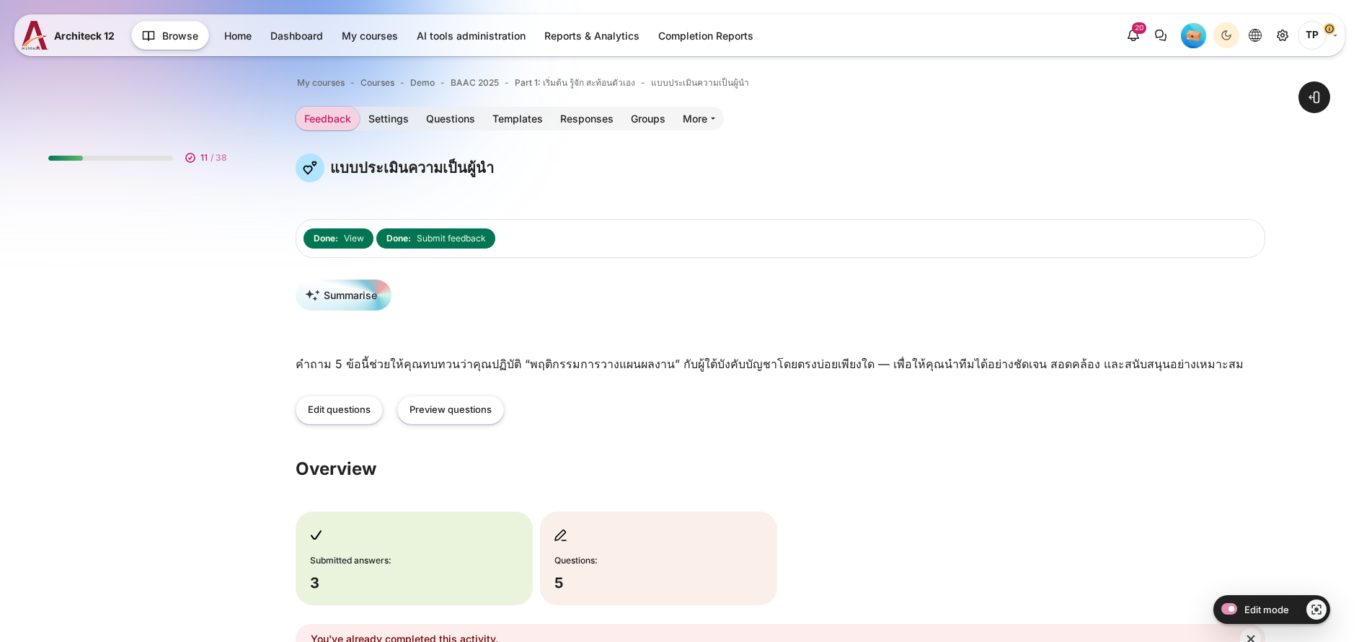
scroll to position [63, 0]
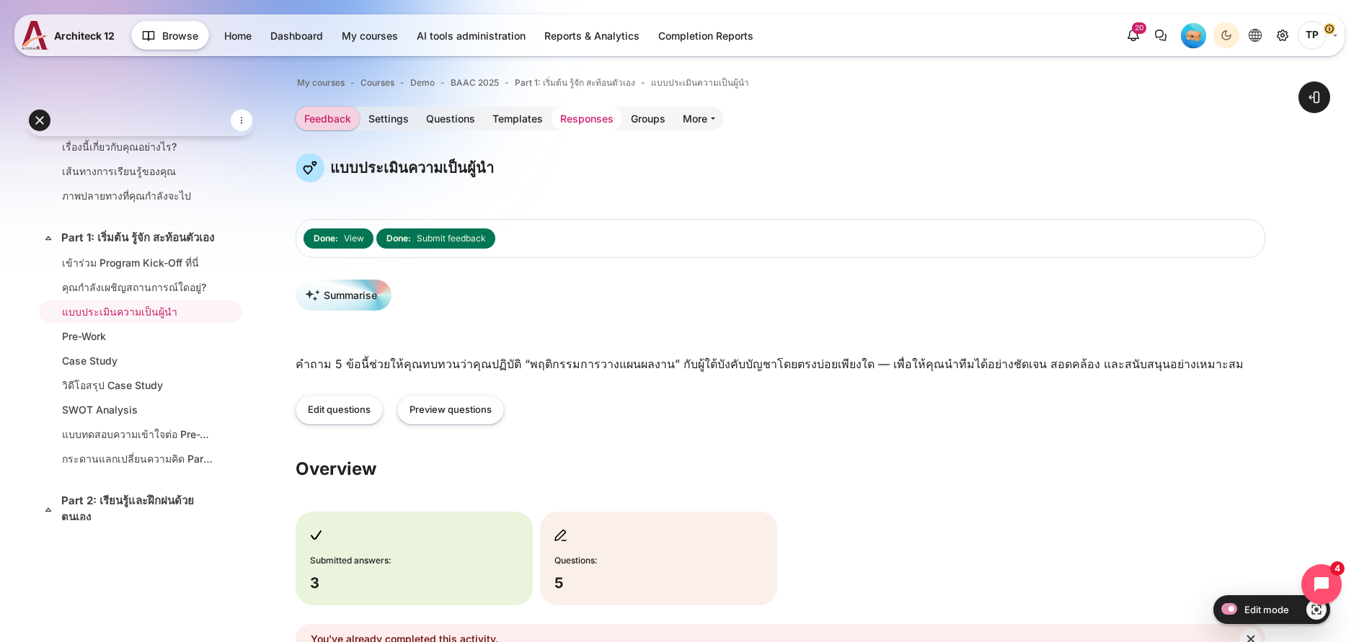
click at [622, 110] on link "Responses" at bounding box center [586, 119] width 71 height 24
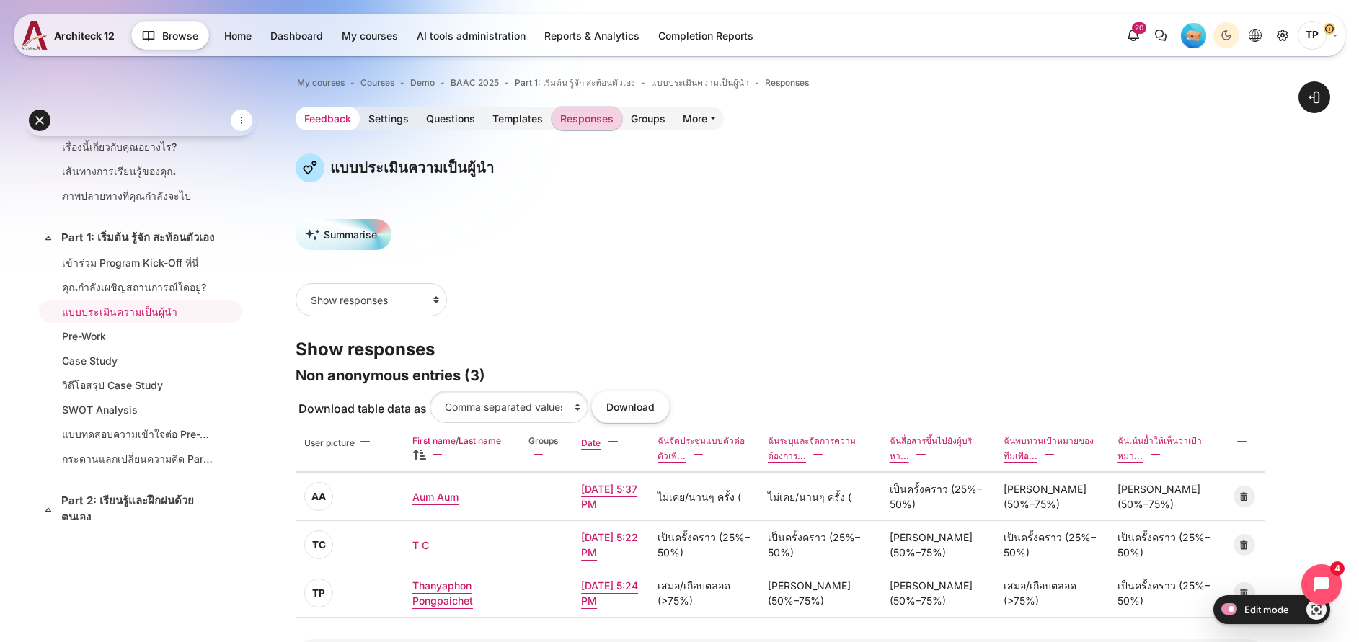
click at [360, 115] on link "Feedback" at bounding box center [328, 119] width 64 height 24
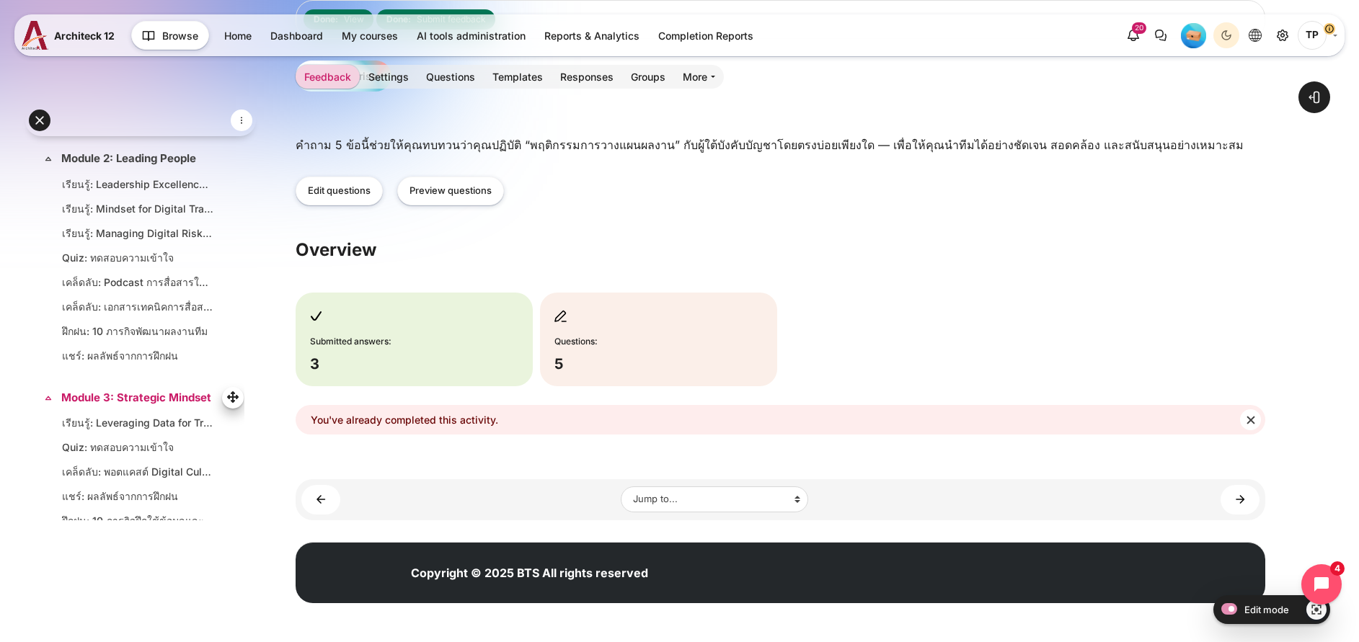
scroll to position [989, 0]
